Goal: Navigation & Orientation: Find specific page/section

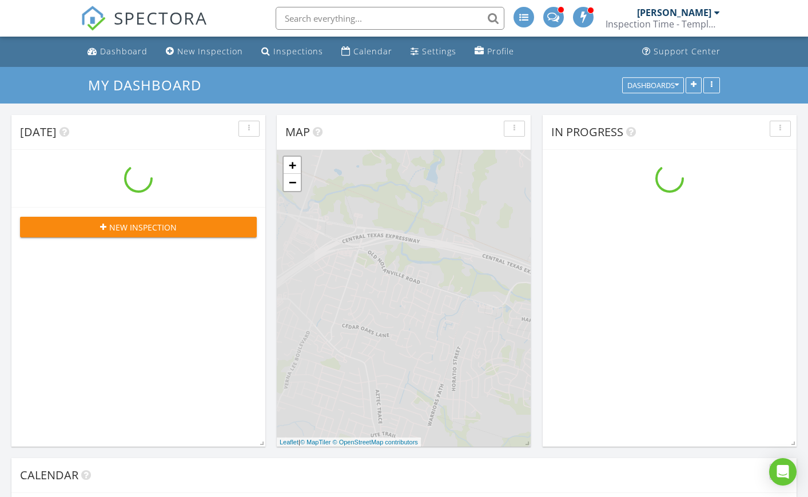
scroll to position [1058, 825]
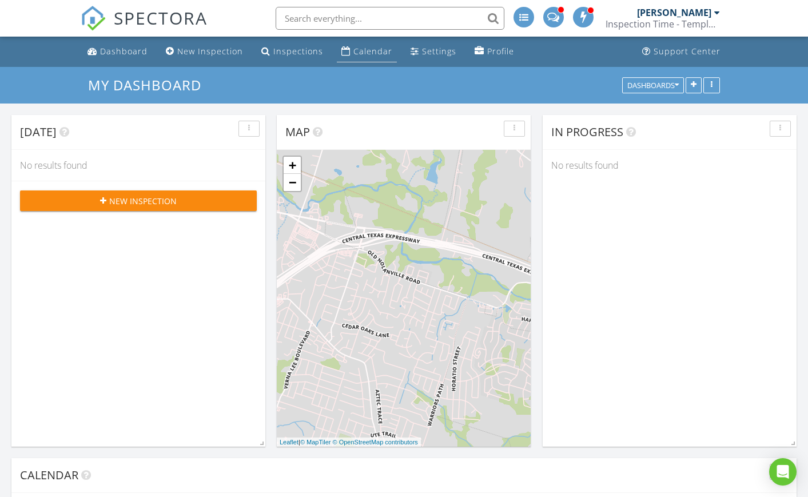
click at [361, 47] on div "Calendar" at bounding box center [372, 51] width 39 height 11
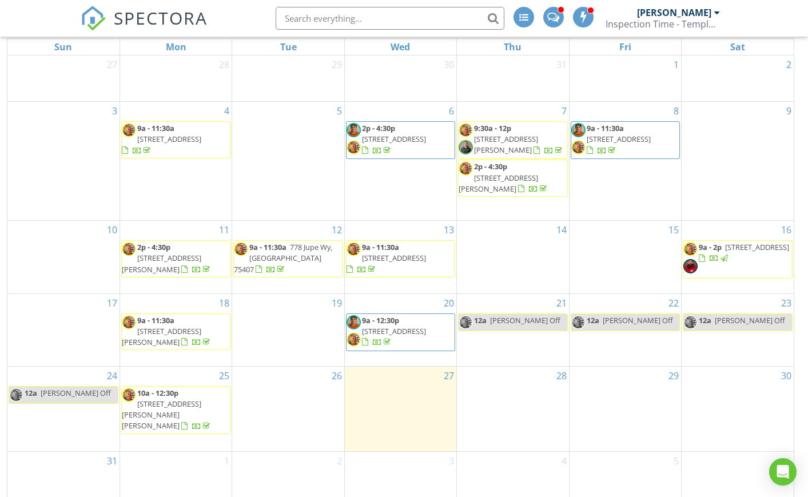
scroll to position [152, 0]
